Goal: Task Accomplishment & Management: Use online tool/utility

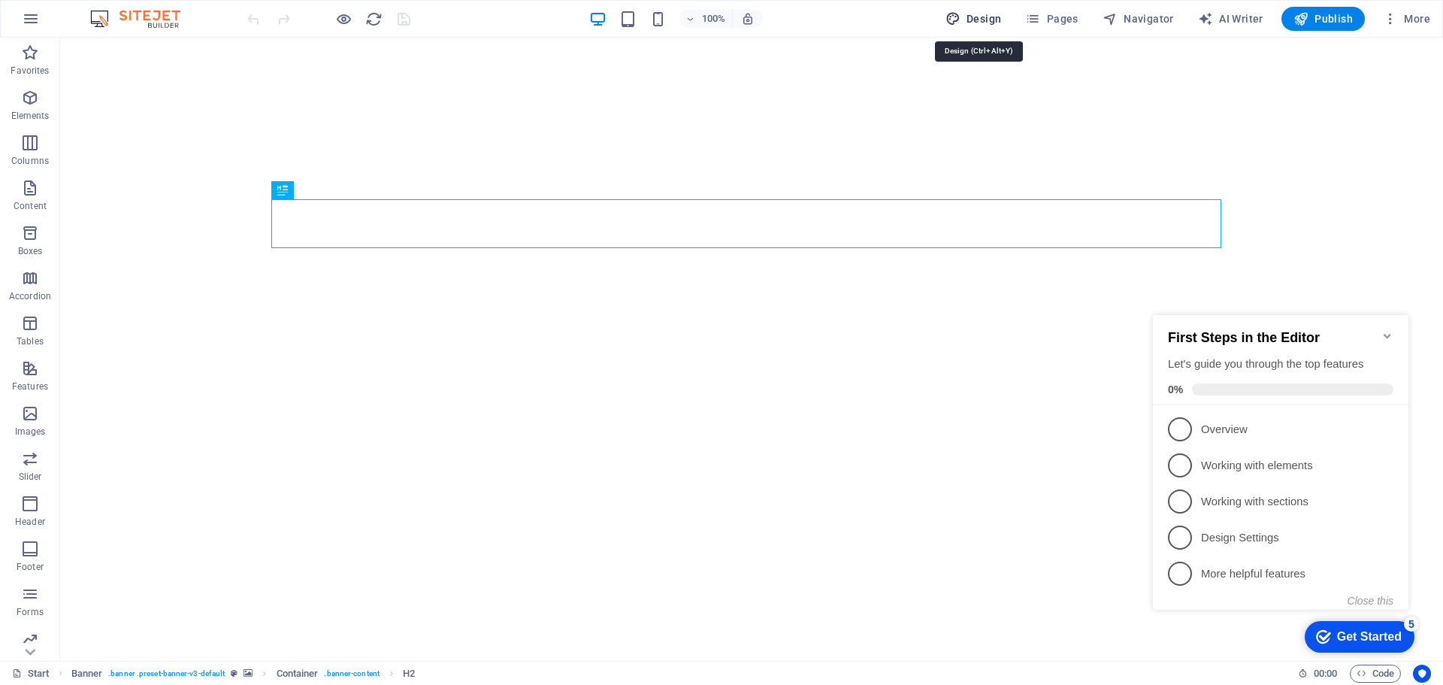
click at [975, 13] on span "Design" at bounding box center [974, 18] width 56 height 15
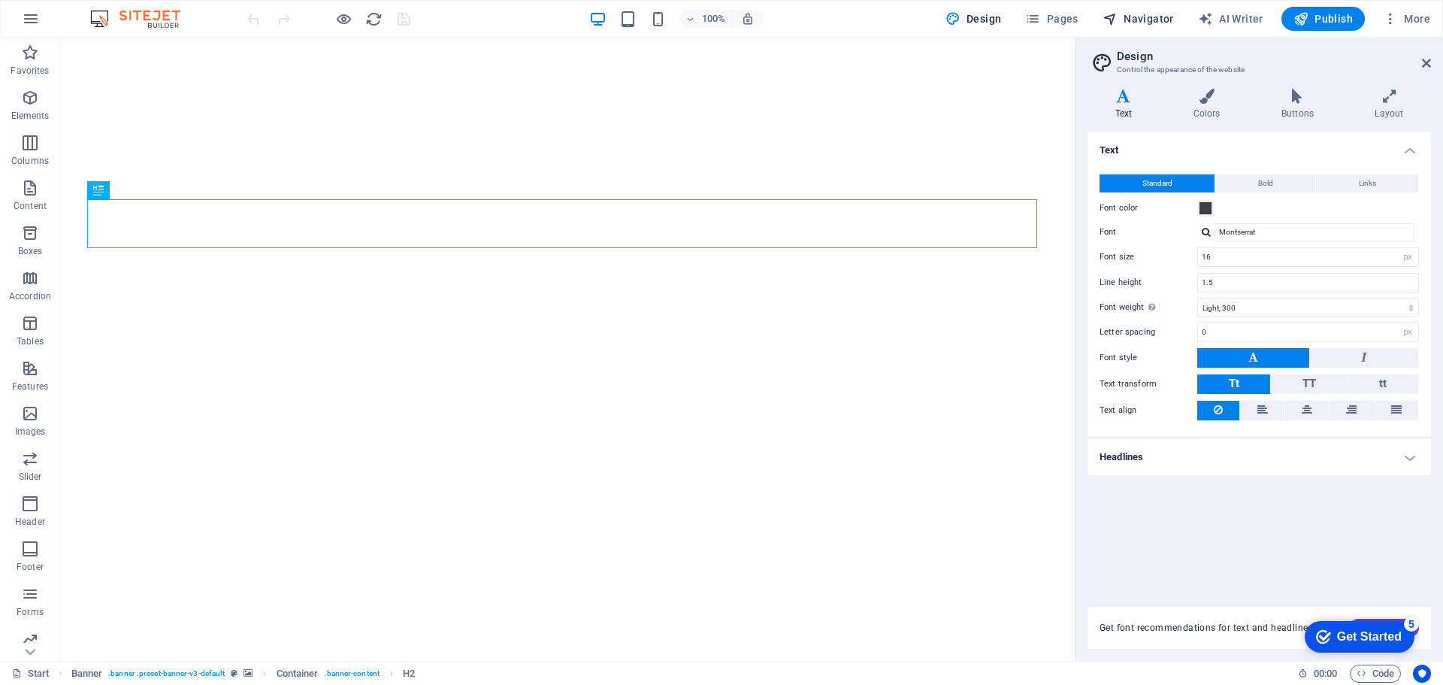
drag, startPoint x: 1422, startPoint y: 62, endPoint x: 1177, endPoint y: 27, distance: 247.6
click at [1422, 62] on icon at bounding box center [1426, 63] width 9 height 12
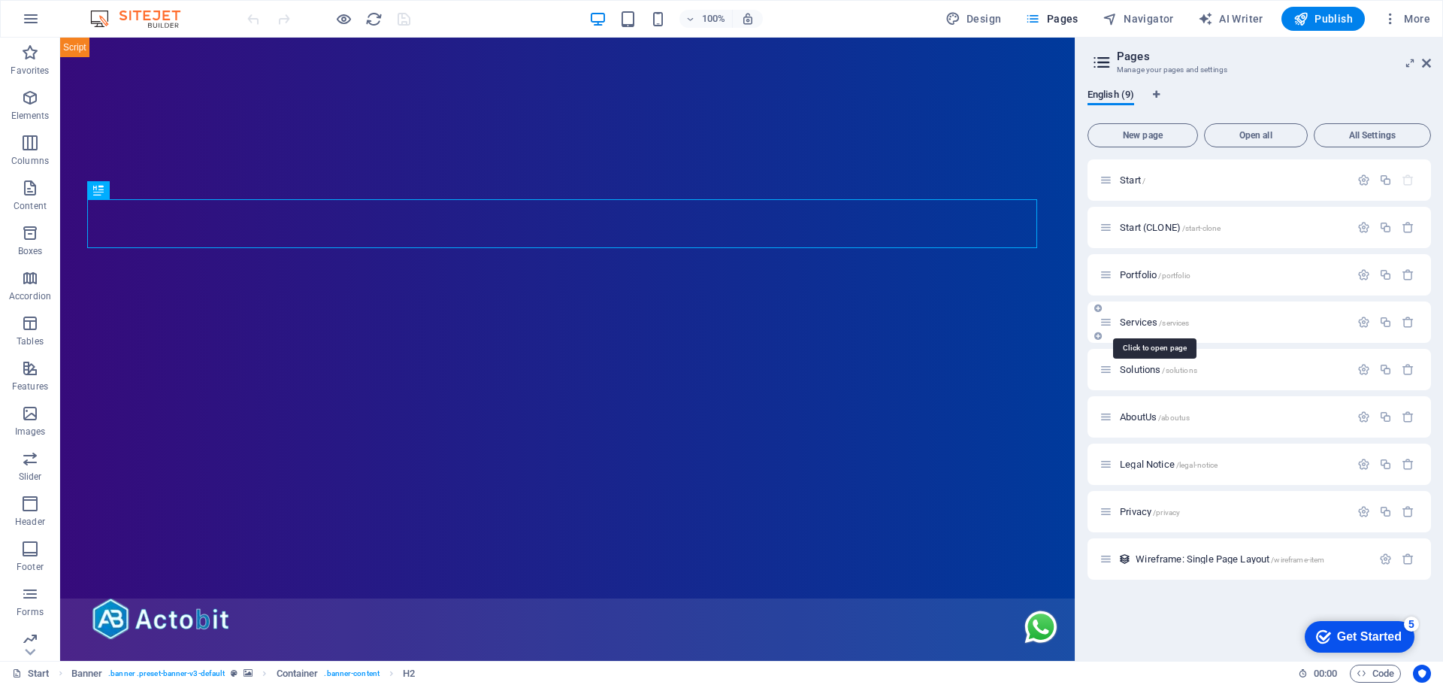
click at [1142, 322] on span "Services /services" at bounding box center [1154, 322] width 69 height 11
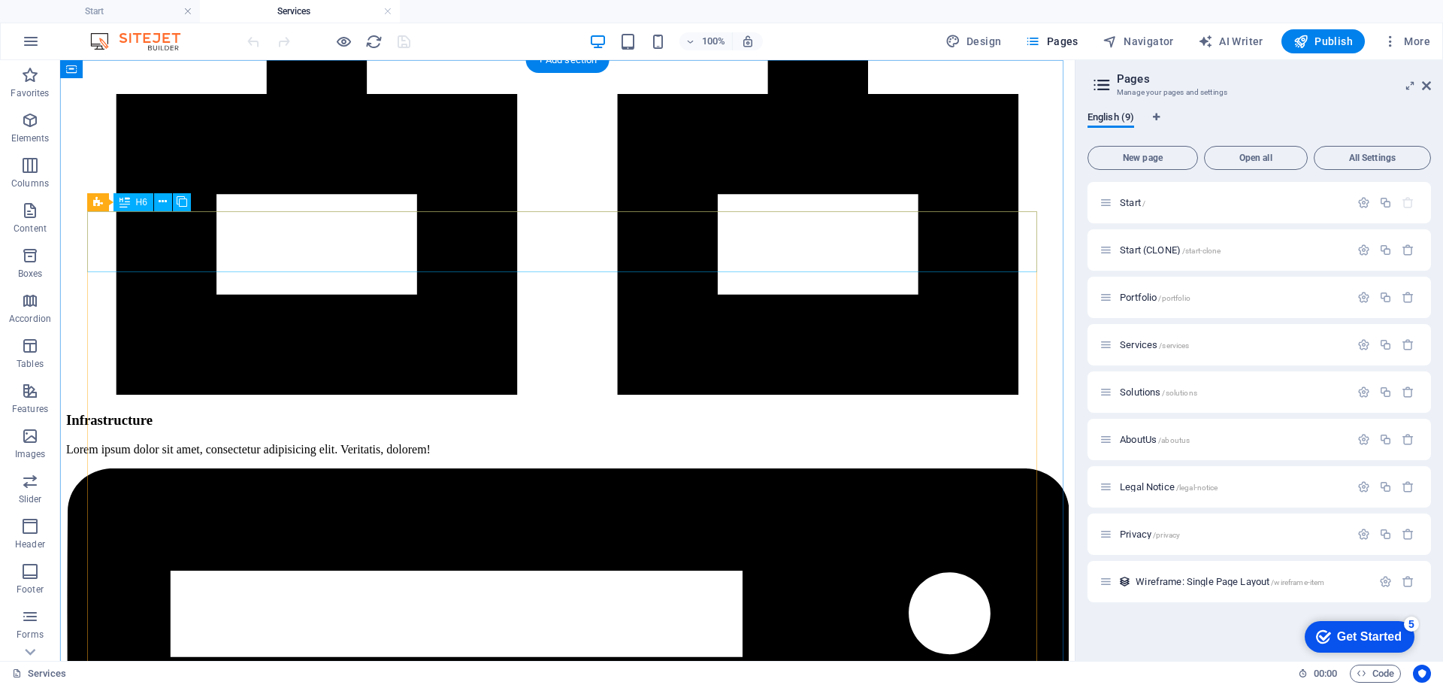
scroll to position [3158, 0]
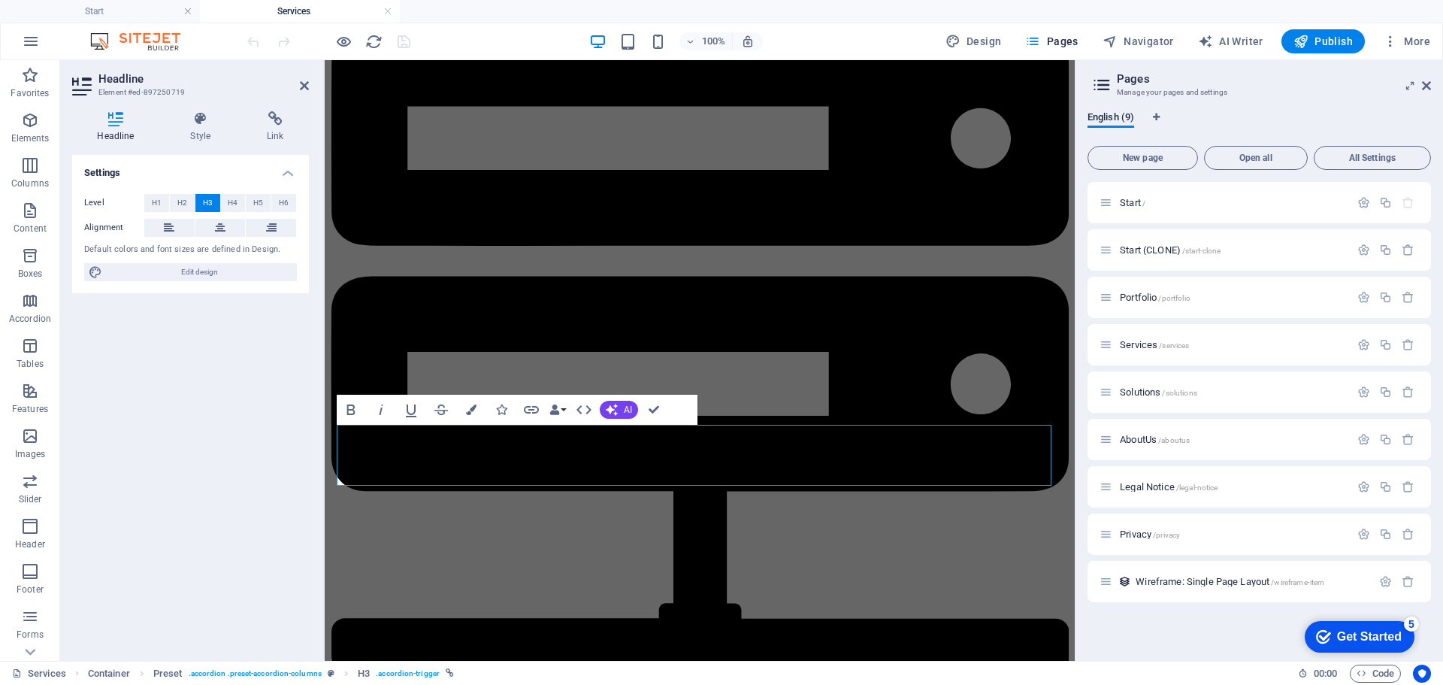
scroll to position [3658, 0]
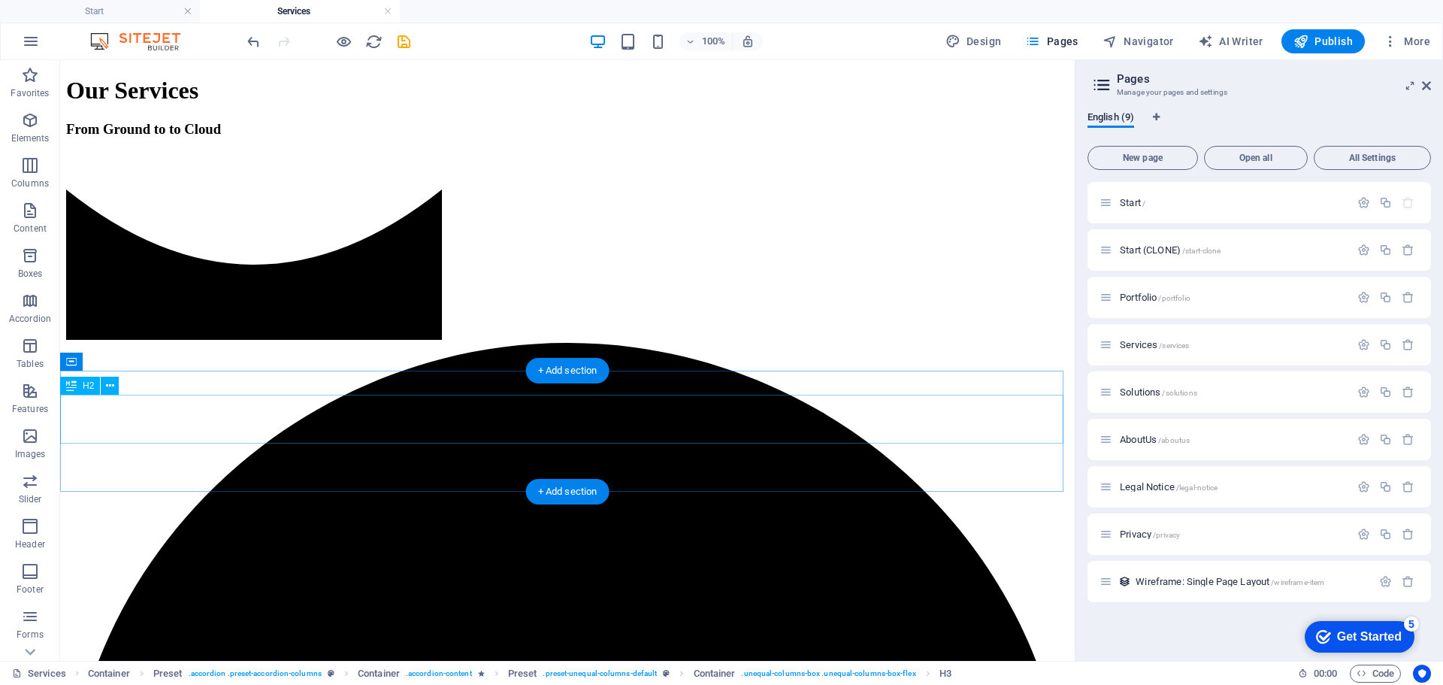
scroll to position [827, 0]
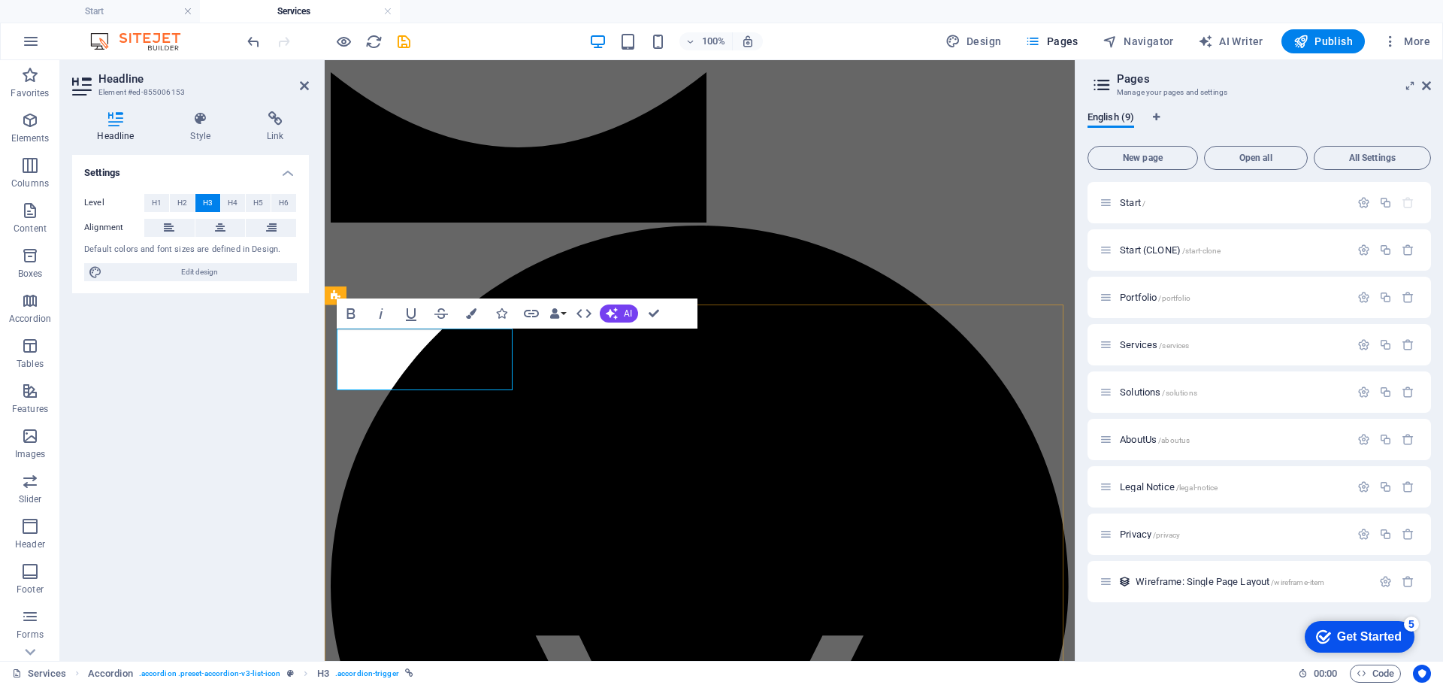
scroll to position [861, 0]
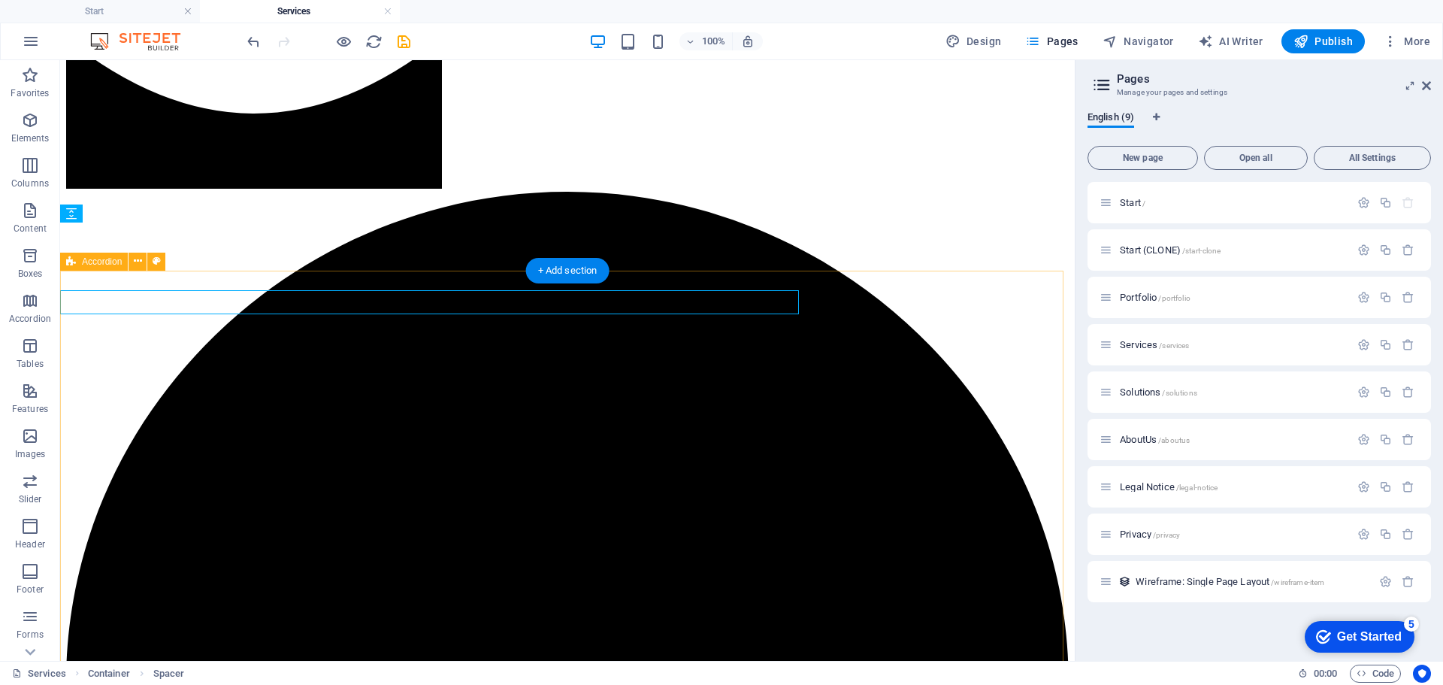
scroll to position [827, 0]
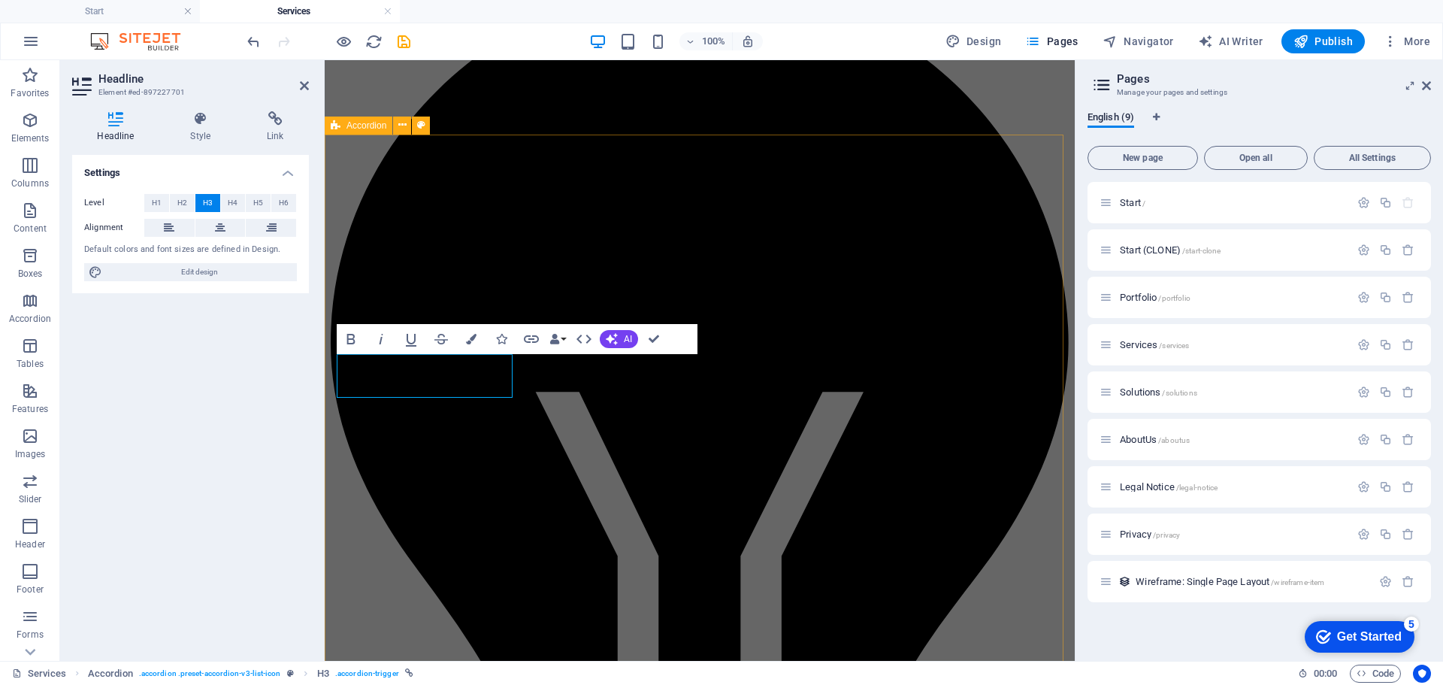
scroll to position [1086, 0]
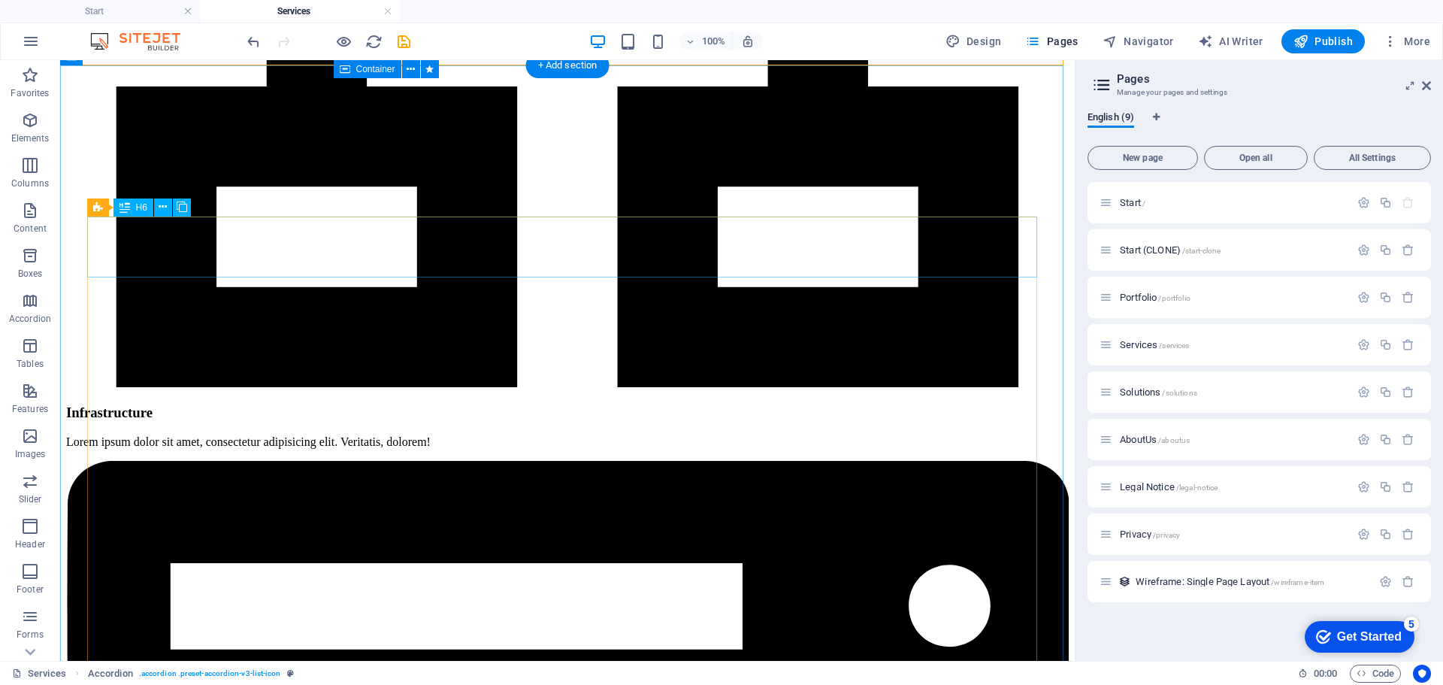
scroll to position [3109, 0]
